Goal: Information Seeking & Learning: Learn about a topic

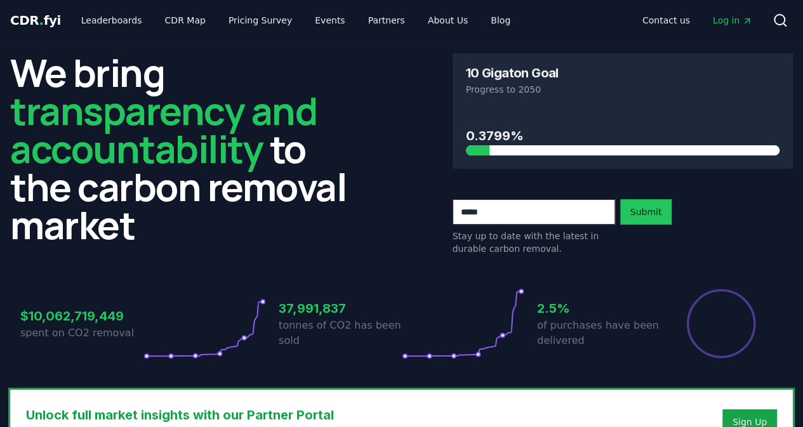
scroll to position [7, 0]
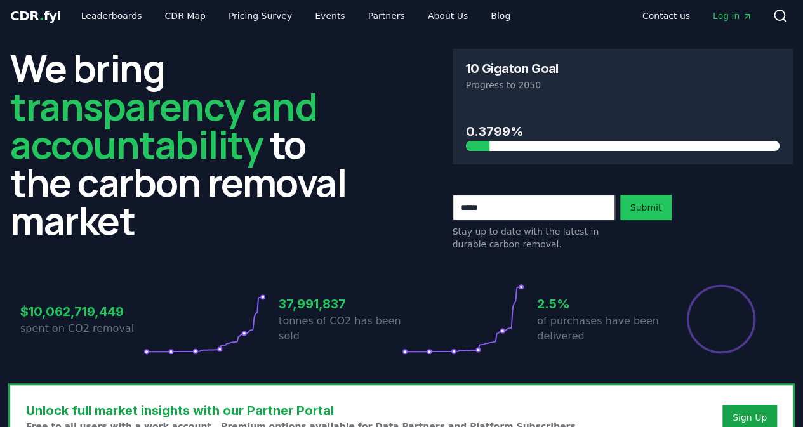
click at [108, 305] on h3 "$10,062,719,449" at bounding box center [81, 311] width 123 height 19
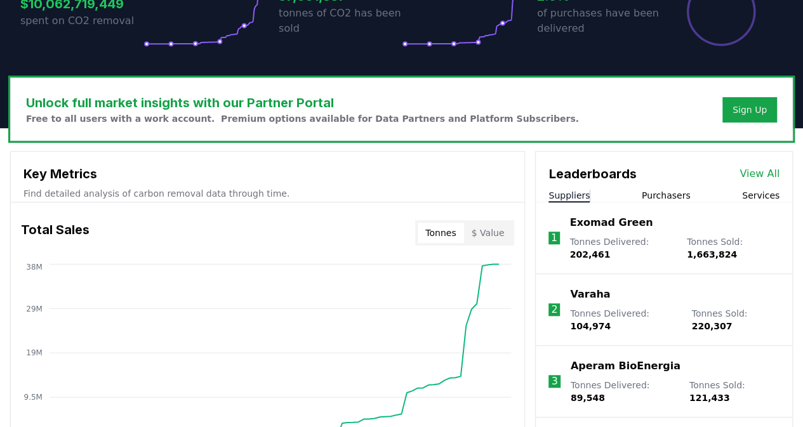
scroll to position [315, 0]
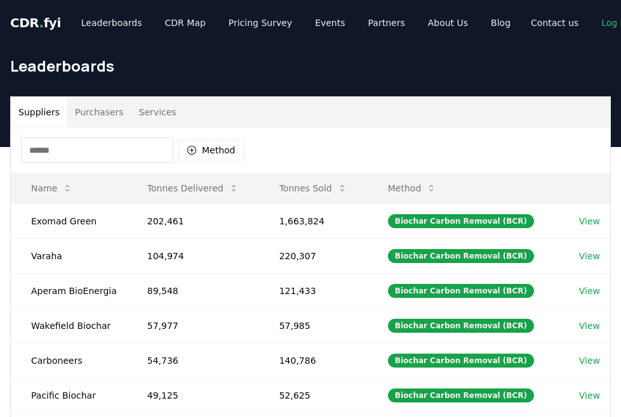
click at [79, 109] on button "Purchasers" at bounding box center [99, 112] width 64 height 30
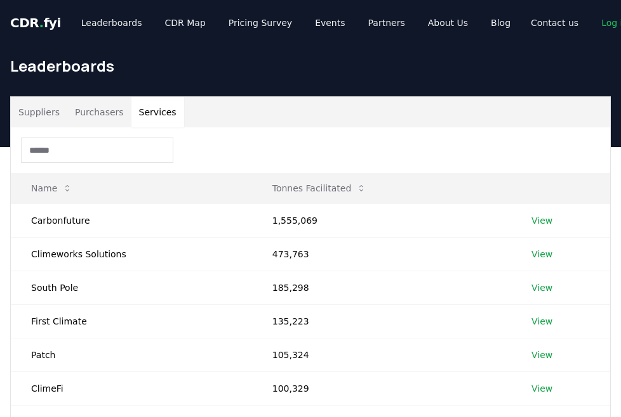
click at [166, 110] on button "Services" at bounding box center [157, 112] width 53 height 30
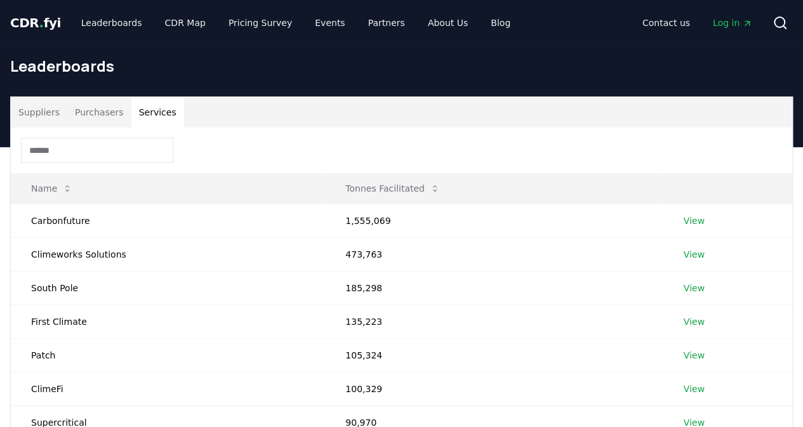
click at [36, 112] on button "Suppliers" at bounding box center [39, 112] width 56 height 30
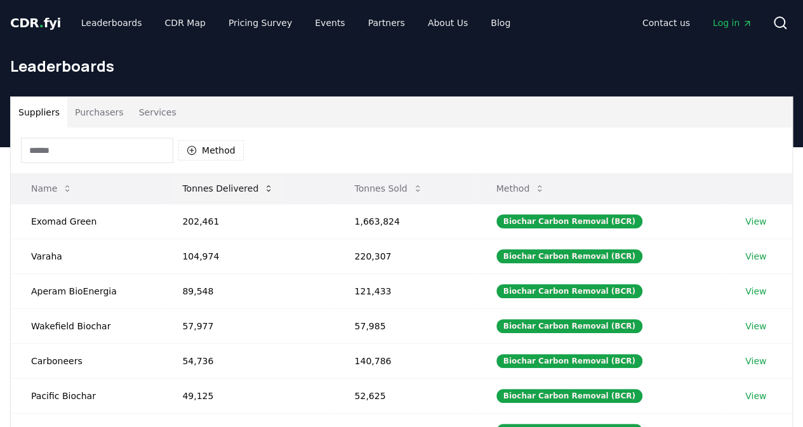
click at [225, 187] on button "Tonnes Delivered" at bounding box center [228, 188] width 112 height 25
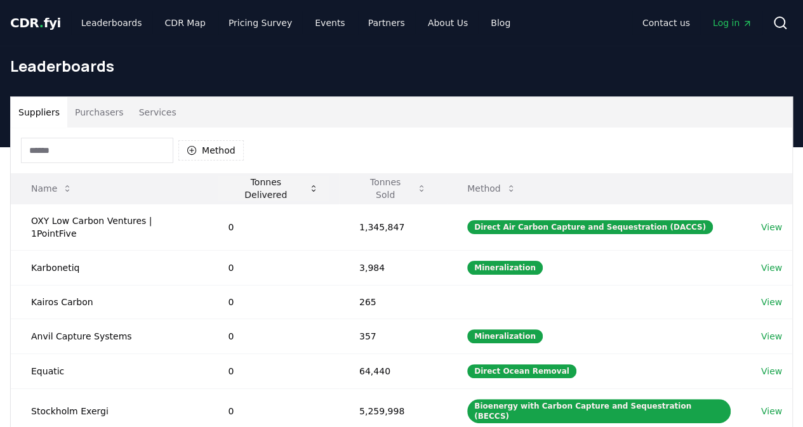
click at [225, 187] on button "Tonnes Delivered" at bounding box center [273, 188] width 110 height 25
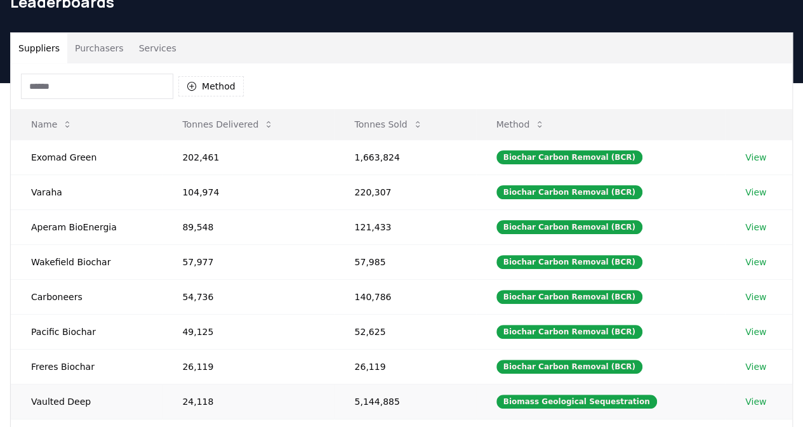
scroll to position [63, 0]
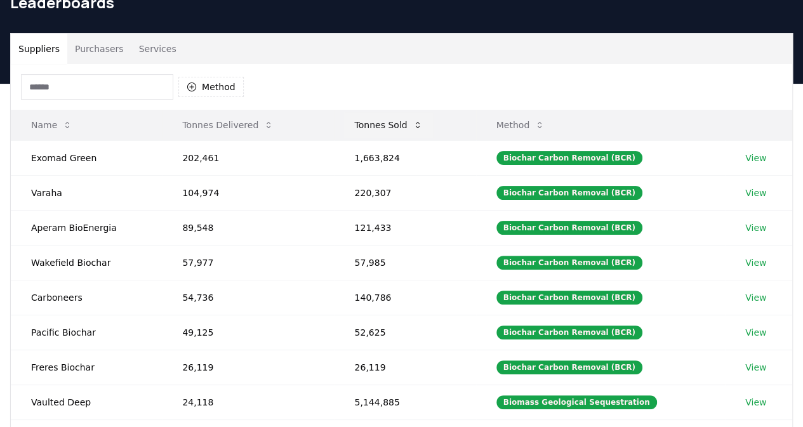
click at [368, 124] on button "Tonnes Sold" at bounding box center [388, 124] width 88 height 25
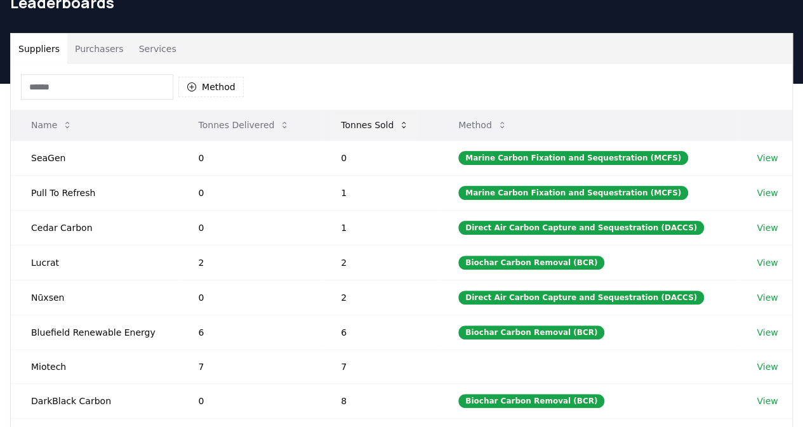
click at [368, 124] on button "Tonnes Sold" at bounding box center [375, 124] width 88 height 25
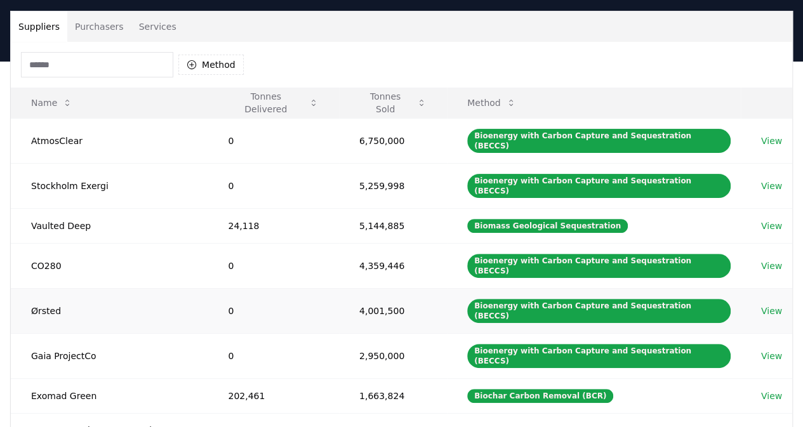
scroll to position [0, 0]
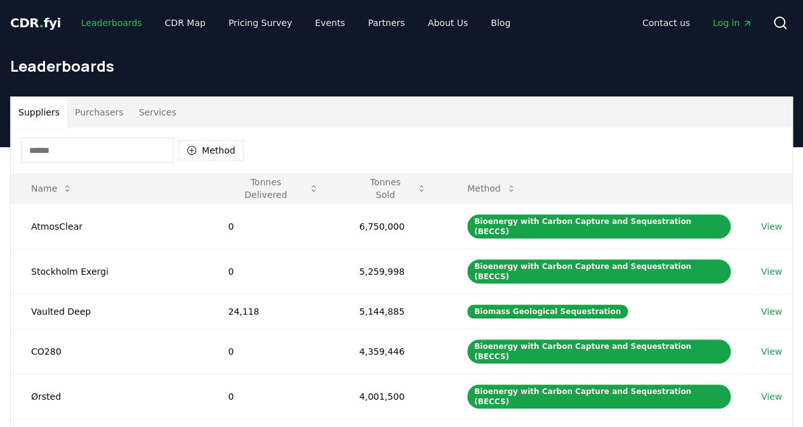
click at [108, 29] on link "Leaderboards" at bounding box center [111, 22] width 81 height 23
click at [93, 25] on link "Leaderboards" at bounding box center [111, 22] width 81 height 23
click at [39, 27] on span "." at bounding box center [41, 22] width 4 height 15
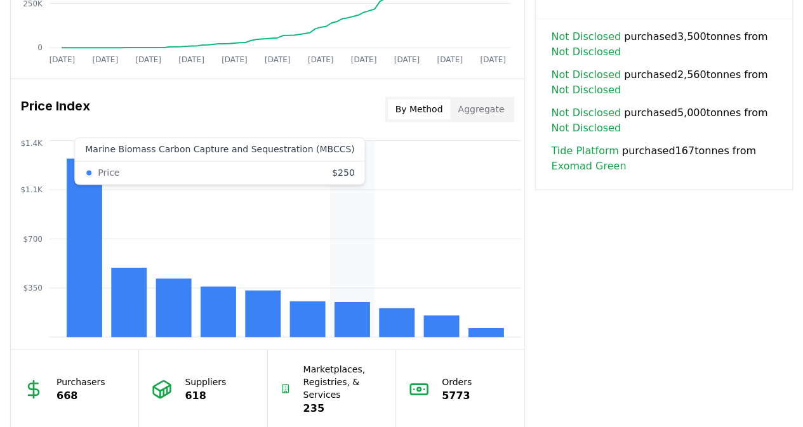
scroll to position [978, 0]
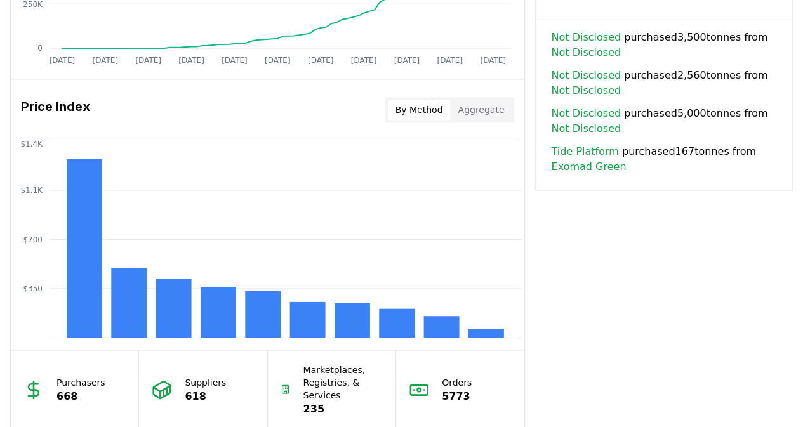
click at [475, 109] on button "Aggregate" at bounding box center [481, 110] width 62 height 20
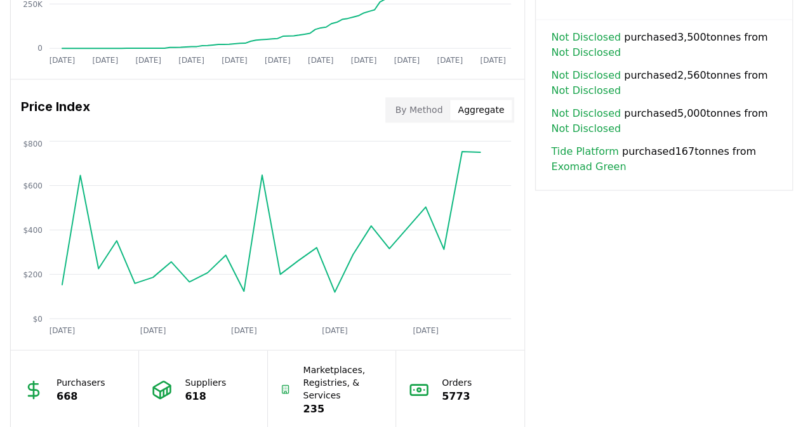
click at [426, 108] on button "By Method" at bounding box center [419, 110] width 63 height 20
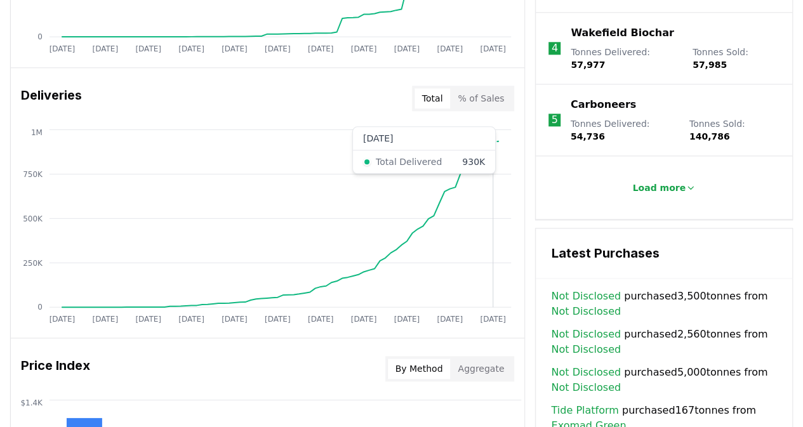
scroll to position [451, 0]
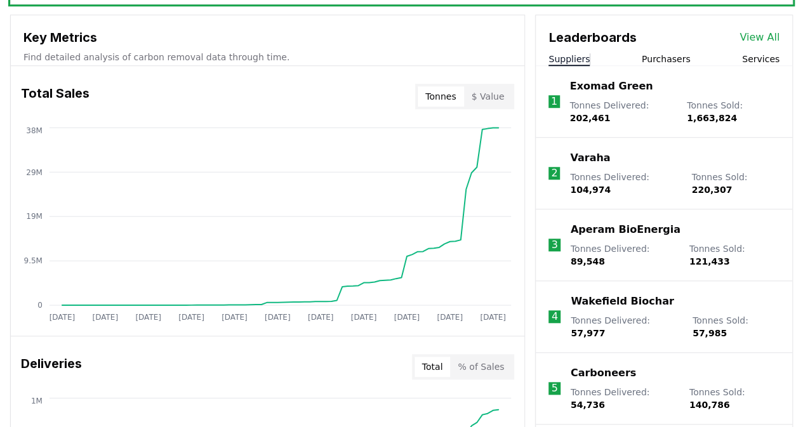
click at [495, 93] on button "$ Value" at bounding box center [488, 96] width 48 height 20
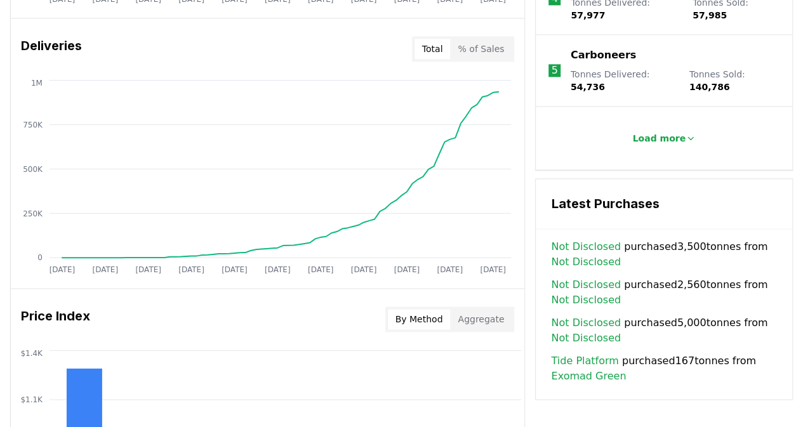
scroll to position [462, 0]
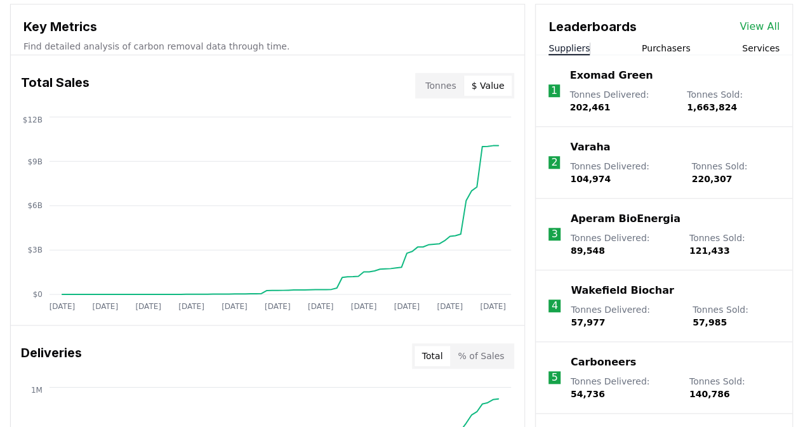
click at [456, 82] on button "Tonnes" at bounding box center [440, 86] width 46 height 20
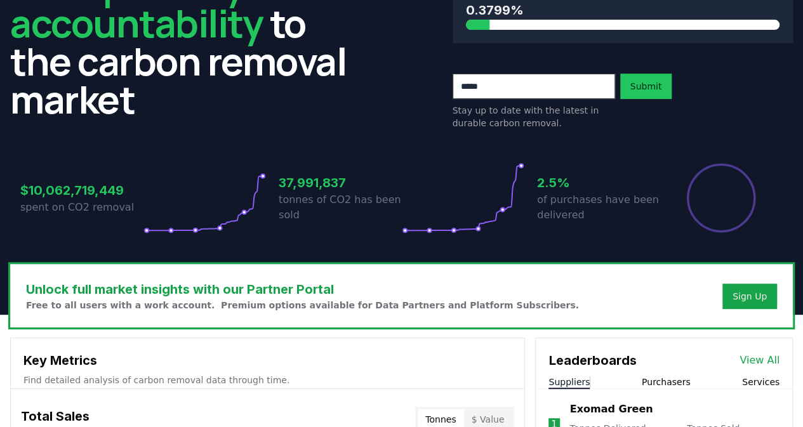
scroll to position [0, 0]
